Goal: Task Accomplishment & Management: Manage account settings

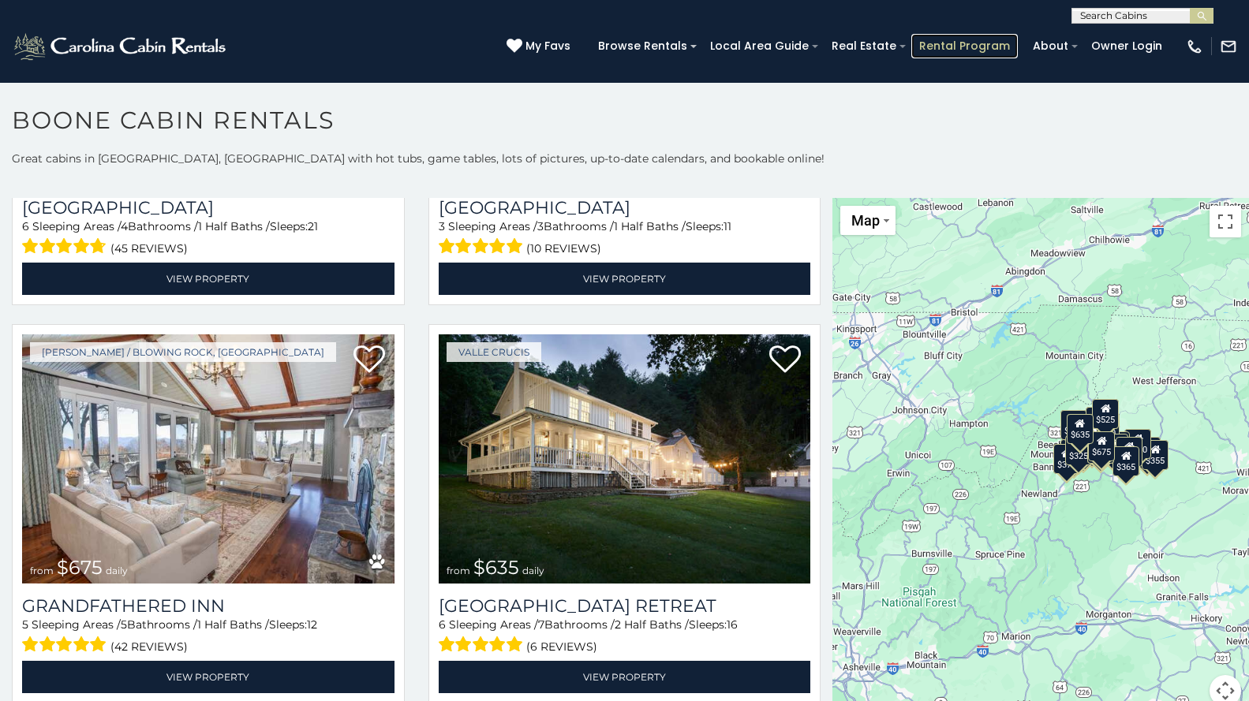
click at [967, 39] on link "Rental Program" at bounding box center [964, 46] width 107 height 24
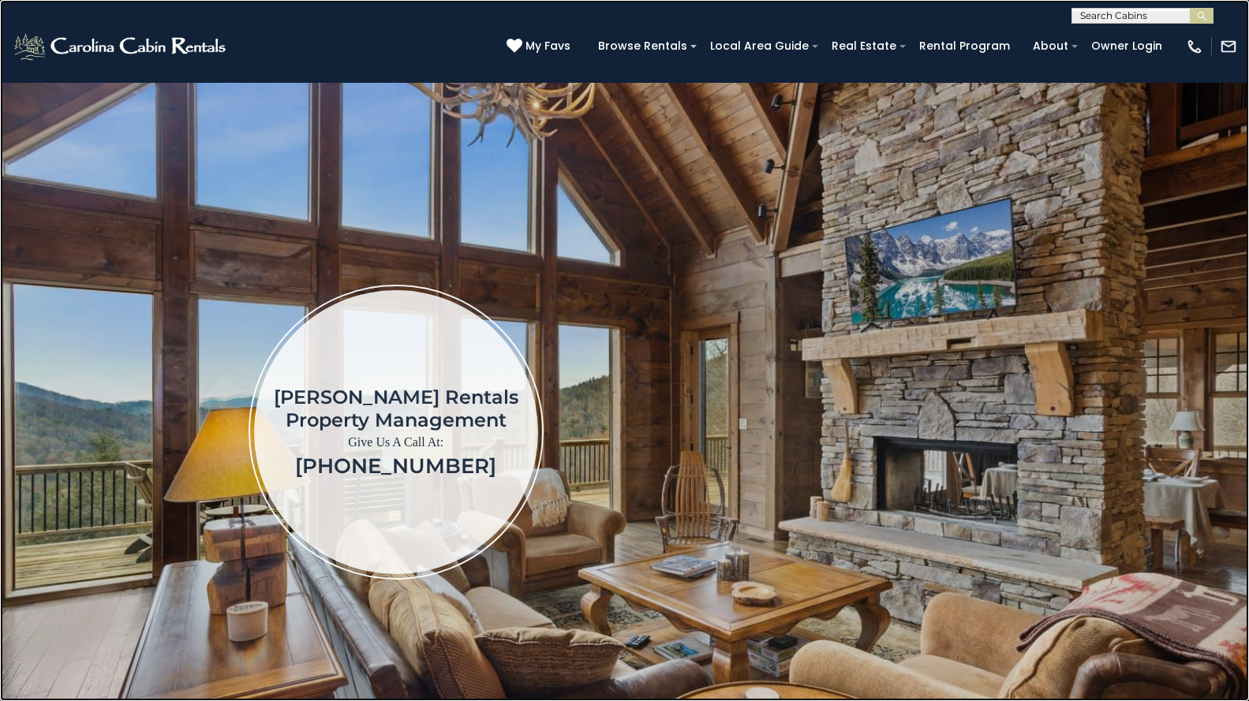
click at [77, 203] on link at bounding box center [624, 350] width 1249 height 701
